Goal: Task Accomplishment & Management: Manage account settings

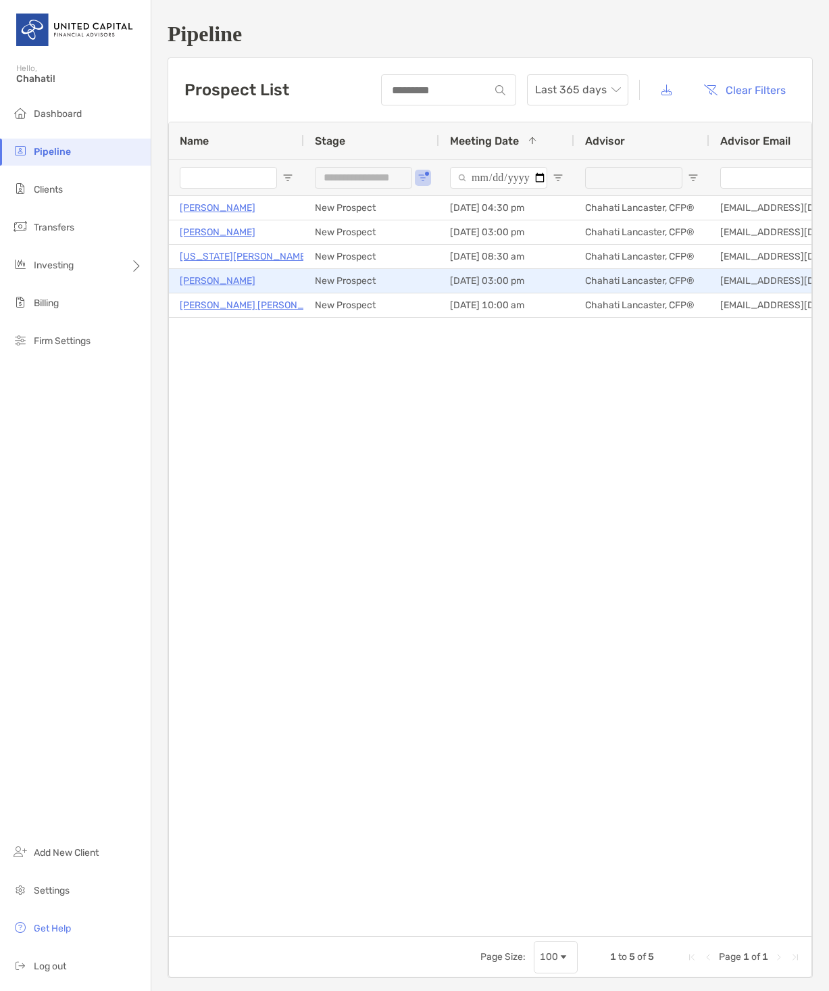
click at [218, 280] on p "[PERSON_NAME]" at bounding box center [218, 280] width 76 height 17
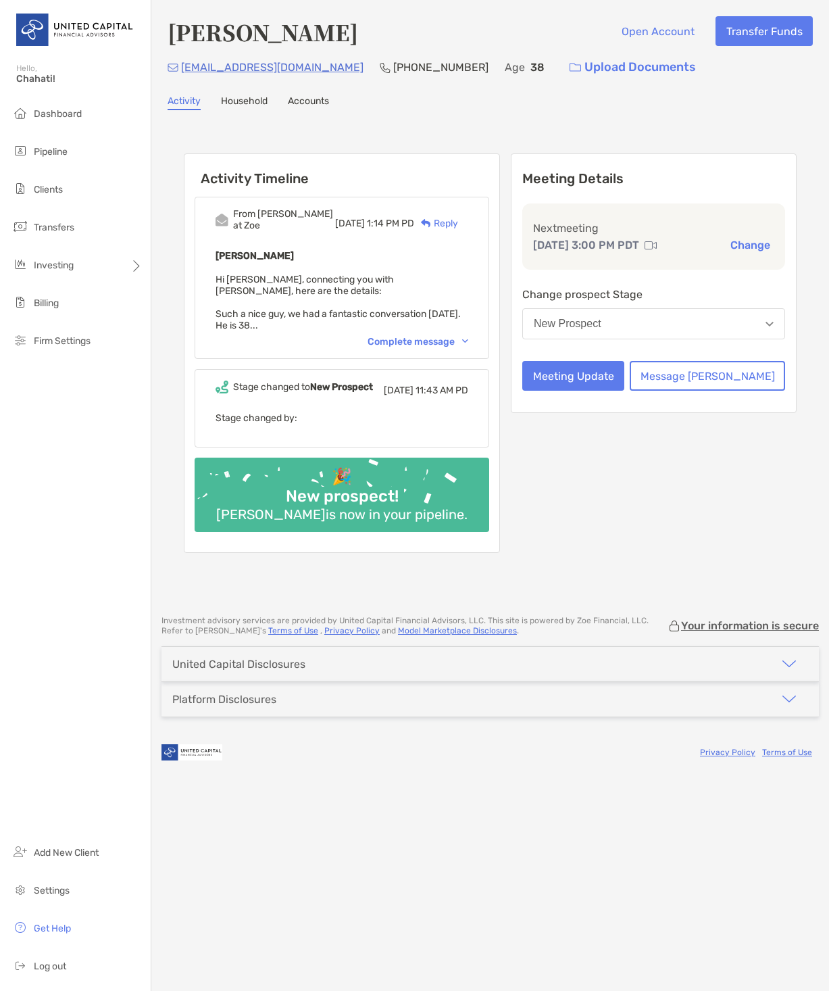
click at [464, 336] on div "Complete message" at bounding box center [418, 341] width 101 height 11
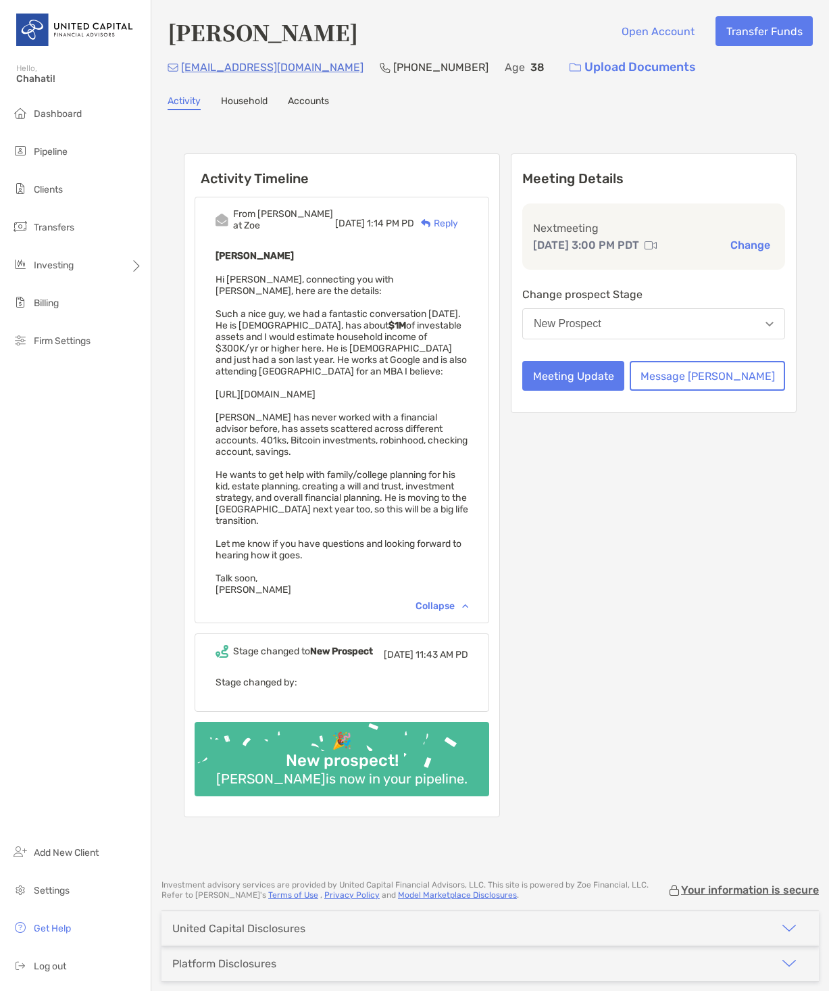
drag, startPoint x: 380, startPoint y: 353, endPoint x: 214, endPoint y: 348, distance: 166.3
click at [214, 348] on div "From Paul at Zoe Fri, Sep 19 1:14 PM PD Reply Gaurav Bose Hi Chahati, connectin…" at bounding box center [342, 410] width 295 height 426
copy span "https://www.linkedin.com/in/ravbose/"
